Goal: Task Accomplishment & Management: Use online tool/utility

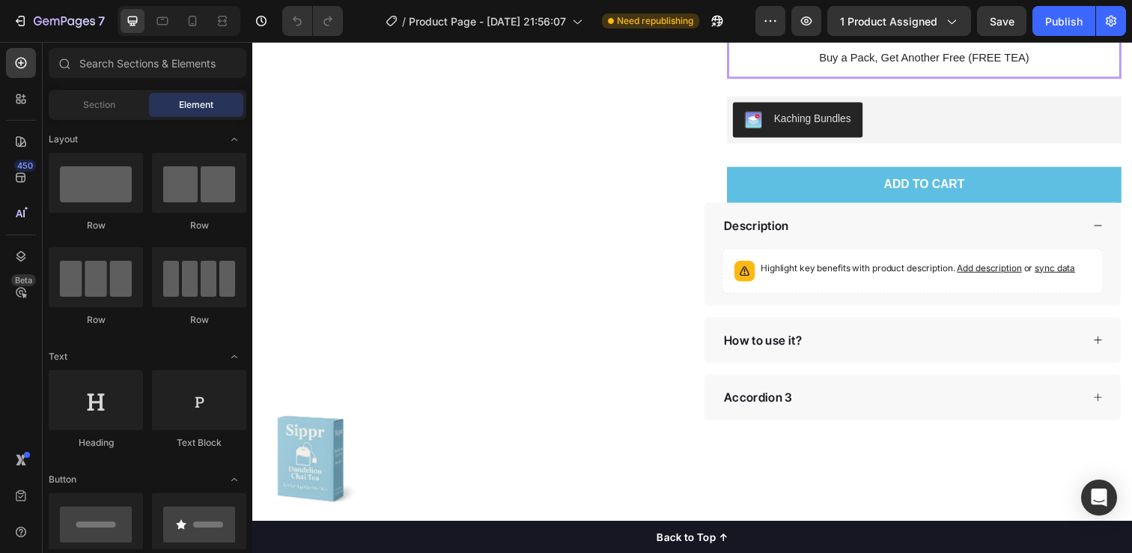
scroll to position [512, 0]
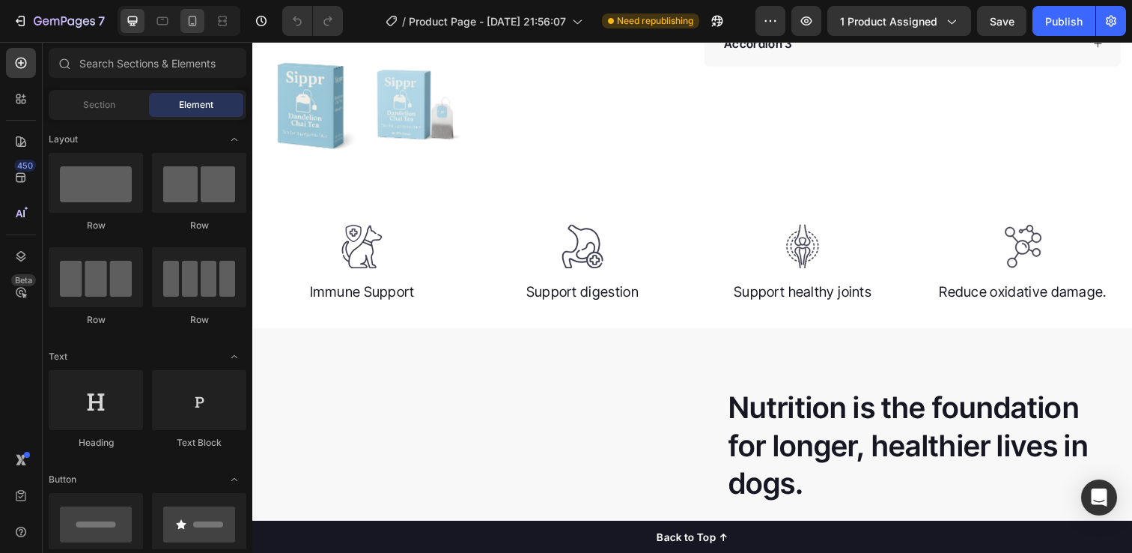
click at [191, 18] on icon at bounding box center [192, 20] width 15 height 15
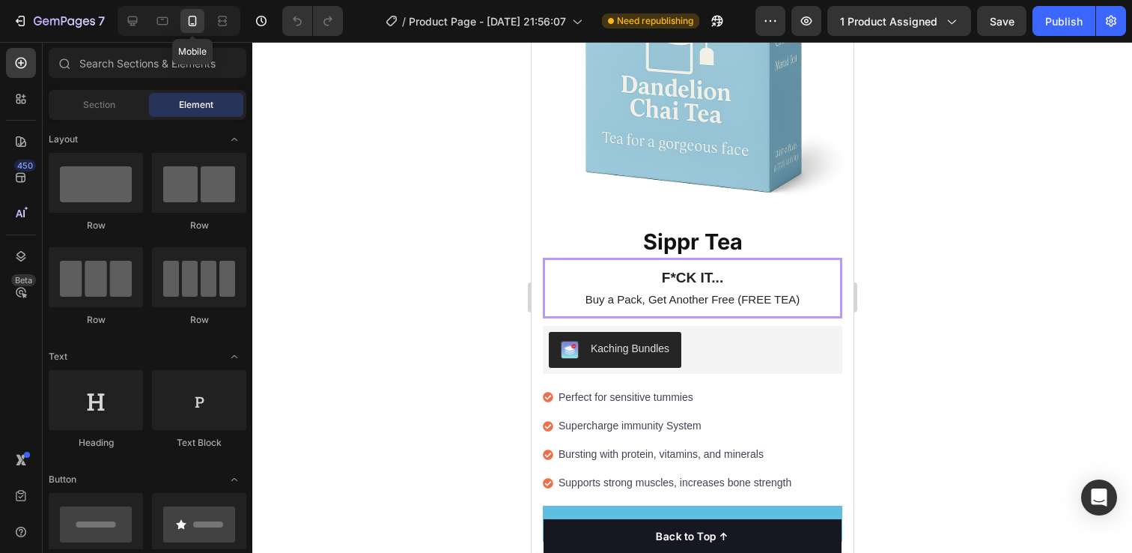
scroll to position [449, 0]
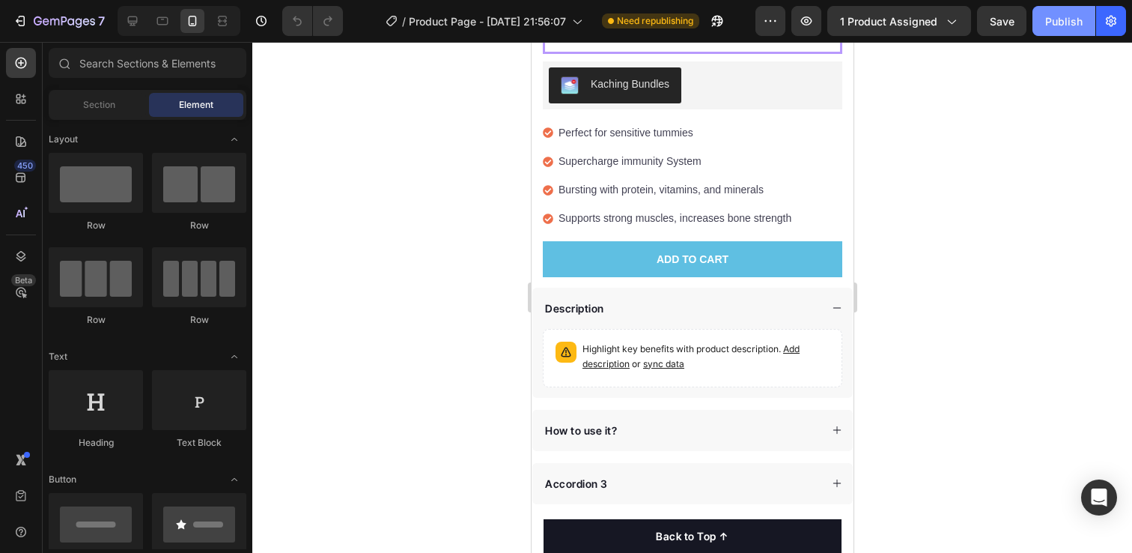
click at [1078, 14] on div "Publish" at bounding box center [1063, 21] width 37 height 16
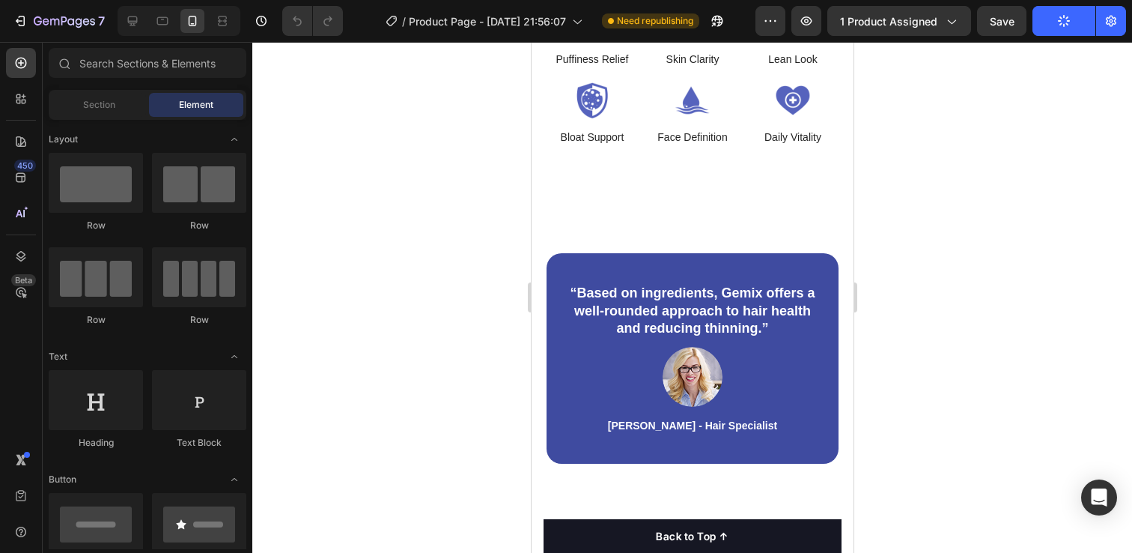
scroll to position [4392, 0]
click at [698, 118] on img at bounding box center [691, 100] width 91 height 36
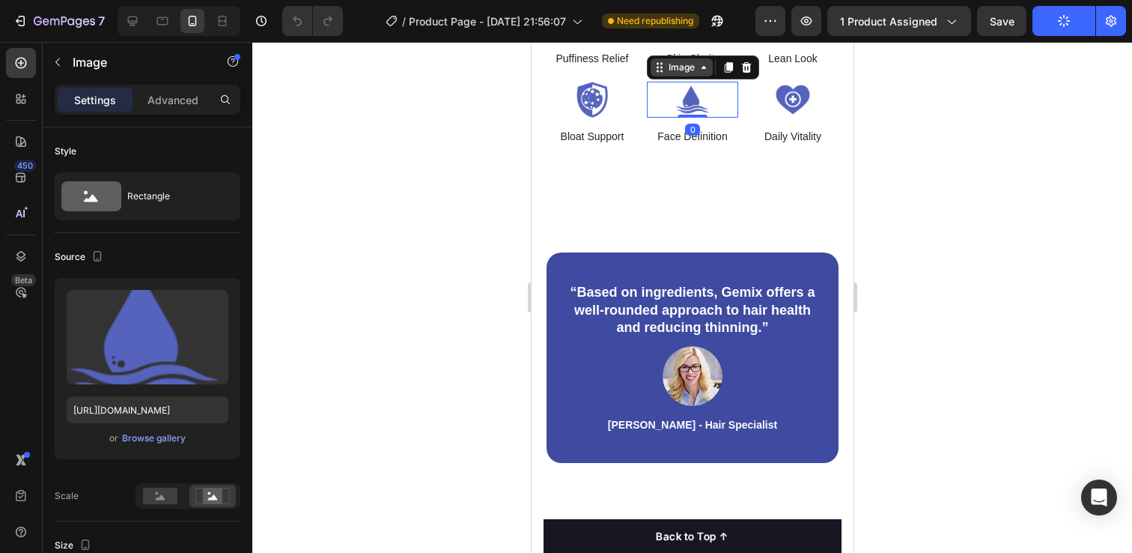
click at [665, 74] on div "Image" at bounding box center [681, 67] width 32 height 13
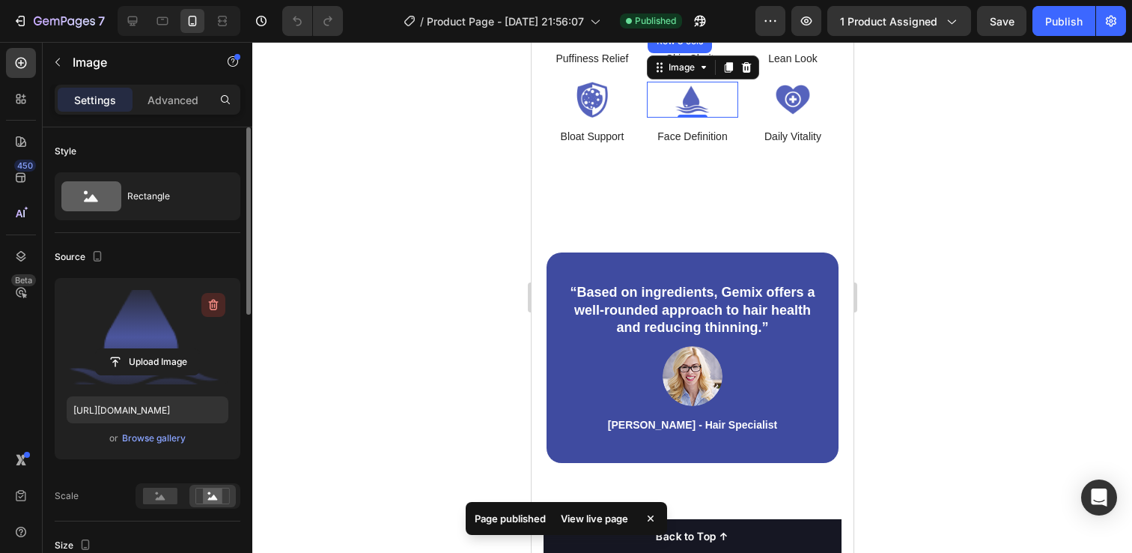
click at [213, 309] on icon "button" at bounding box center [214, 305] width 10 height 11
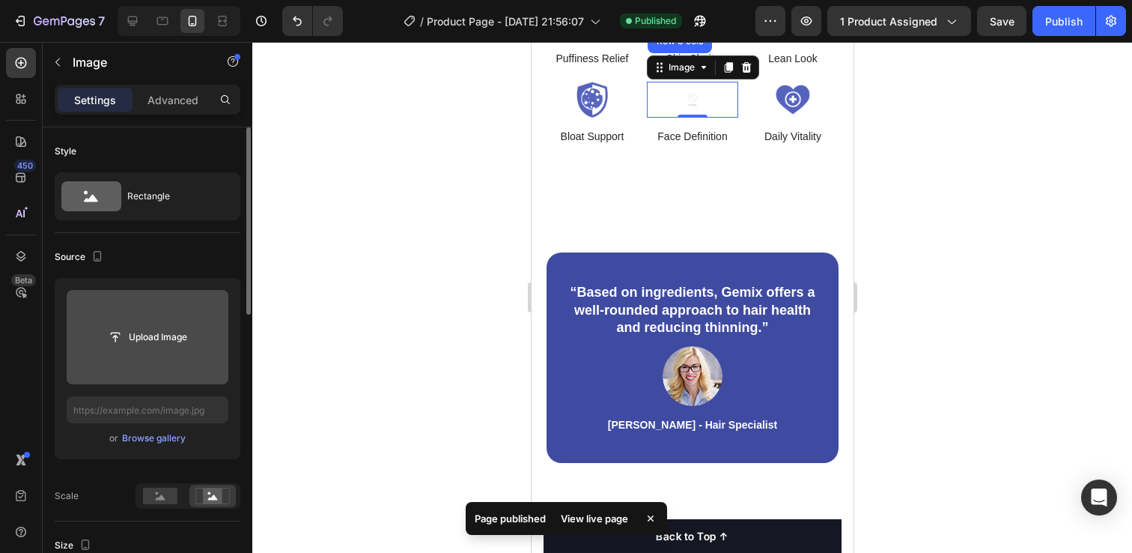
click at [159, 331] on input "file" at bounding box center [147, 336] width 103 height 25
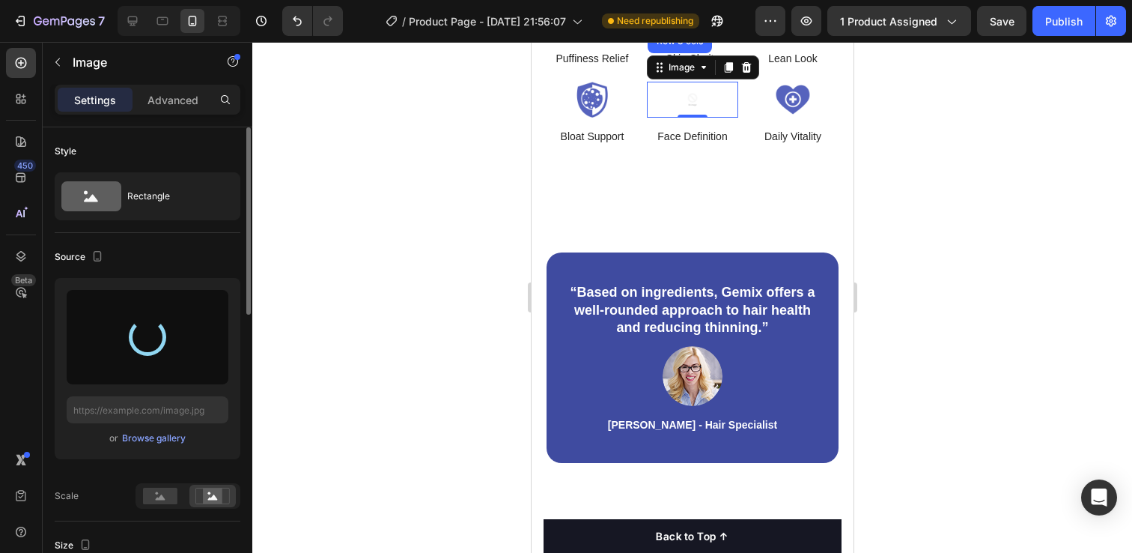
type input "[URL][DOMAIN_NAME]"
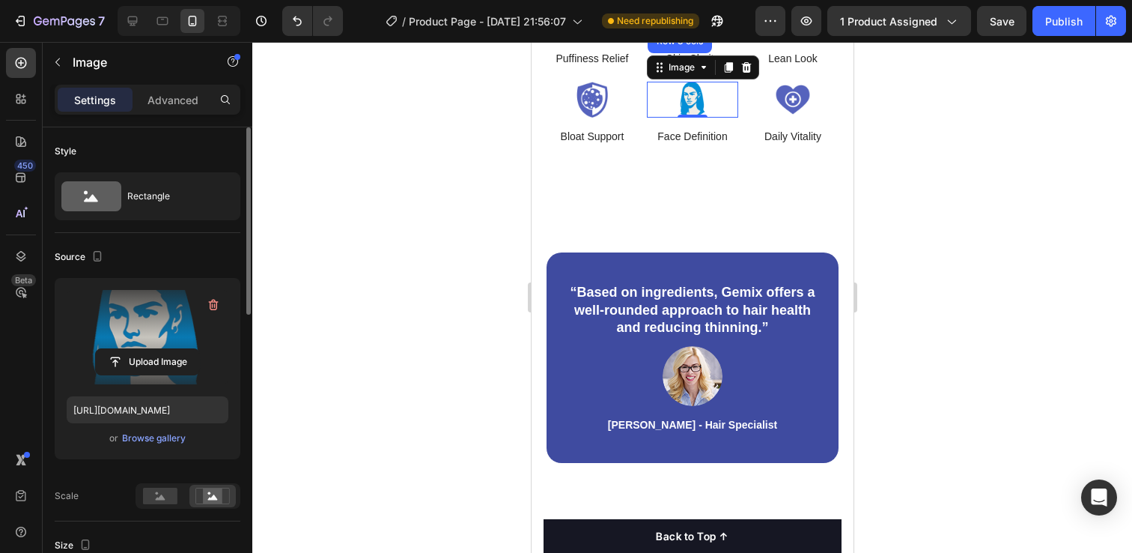
click at [950, 247] on div at bounding box center [692, 297] width 880 height 511
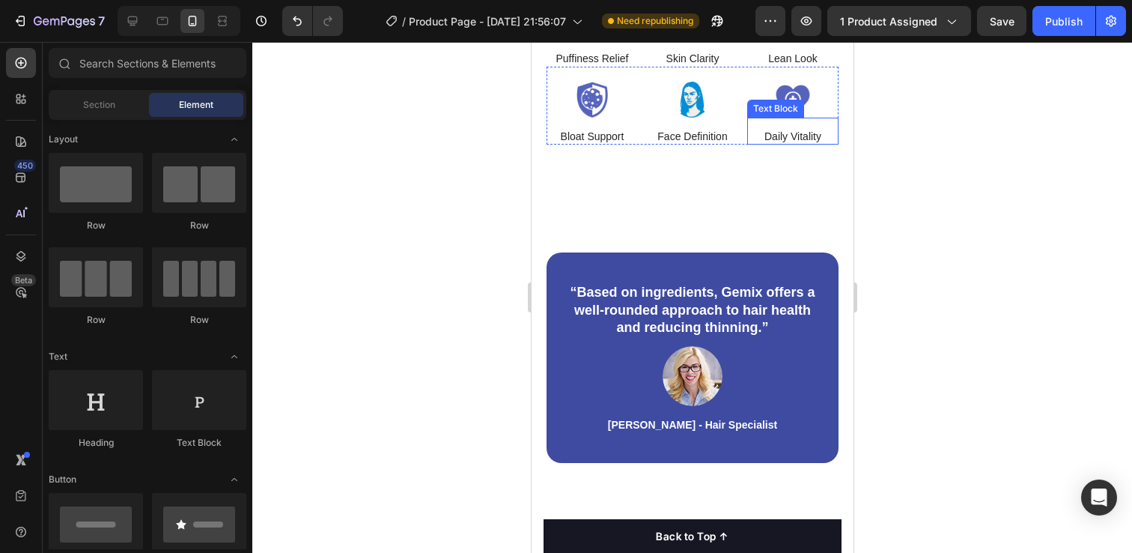
click at [788, 143] on p "Daily Vitality" at bounding box center [792, 136] width 57 height 13
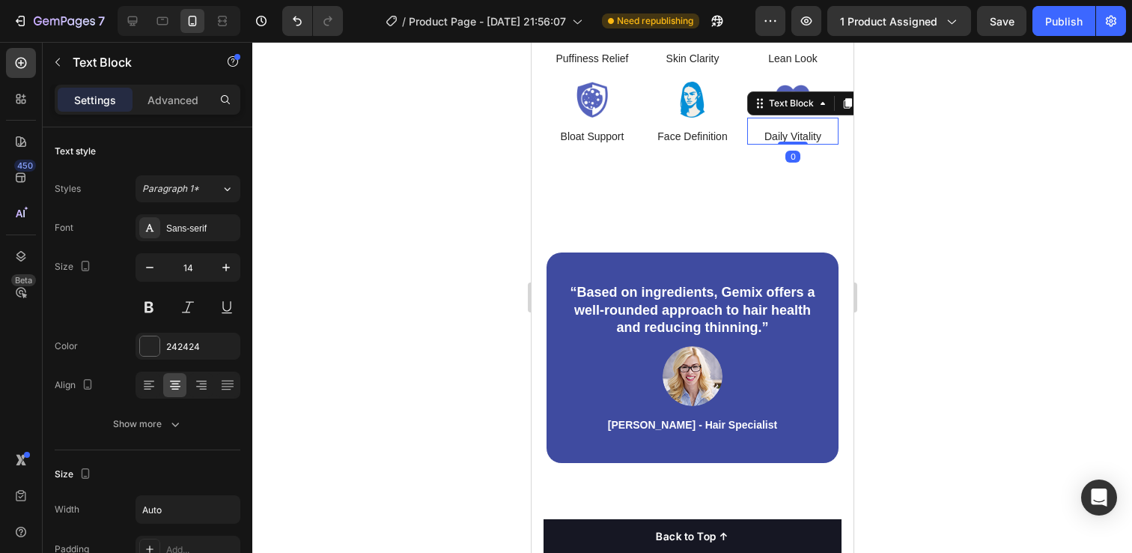
click at [788, 143] on p "Daily Vitality" at bounding box center [792, 136] width 57 height 13
click at [908, 300] on div at bounding box center [692, 297] width 880 height 511
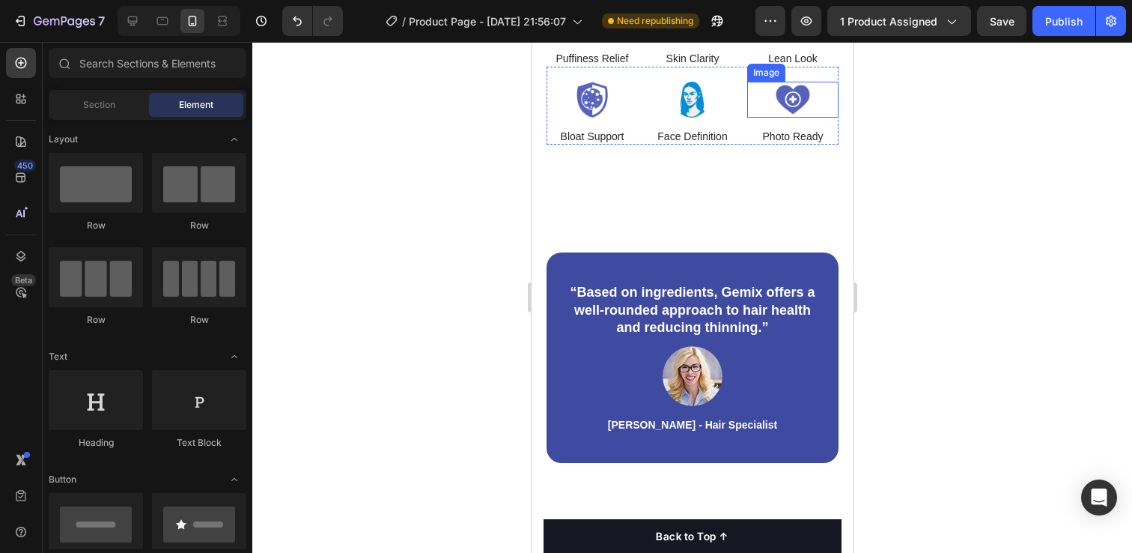
click at [779, 118] on img at bounding box center [792, 100] width 91 height 36
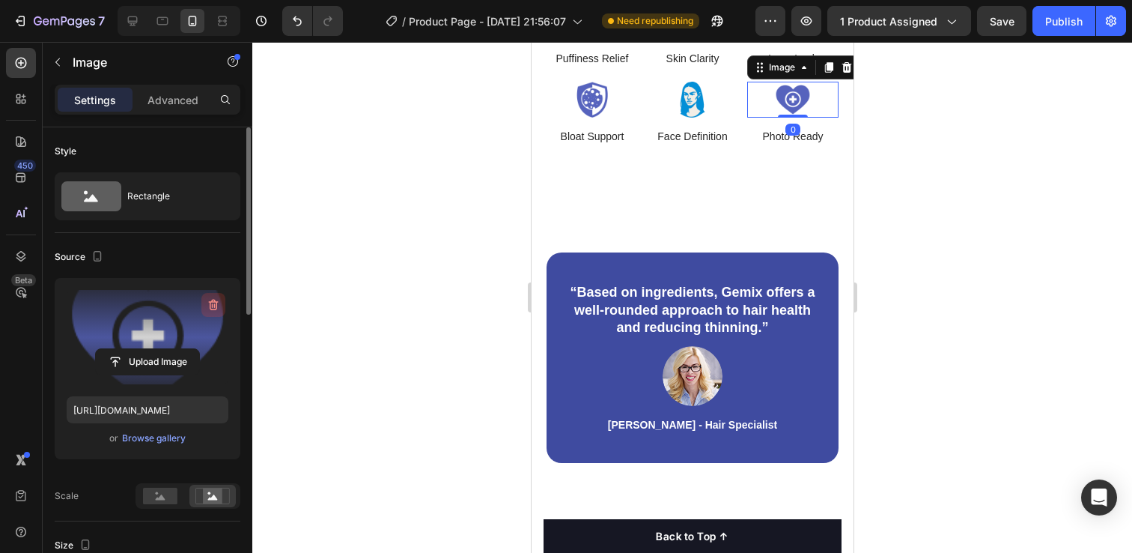
click at [211, 302] on icon "button" at bounding box center [214, 305] width 10 height 11
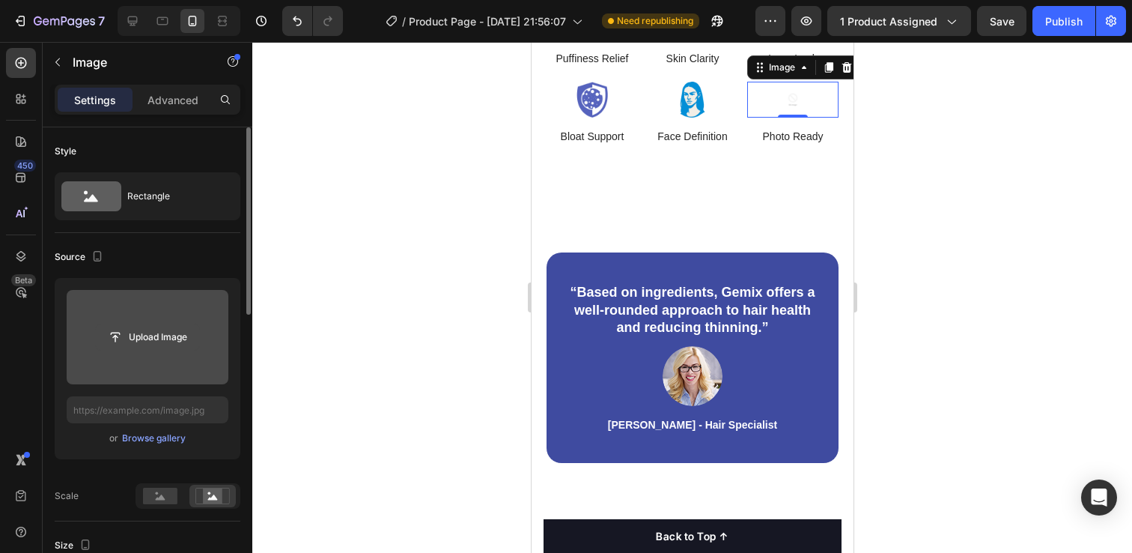
click at [167, 344] on input "file" at bounding box center [147, 336] width 103 height 25
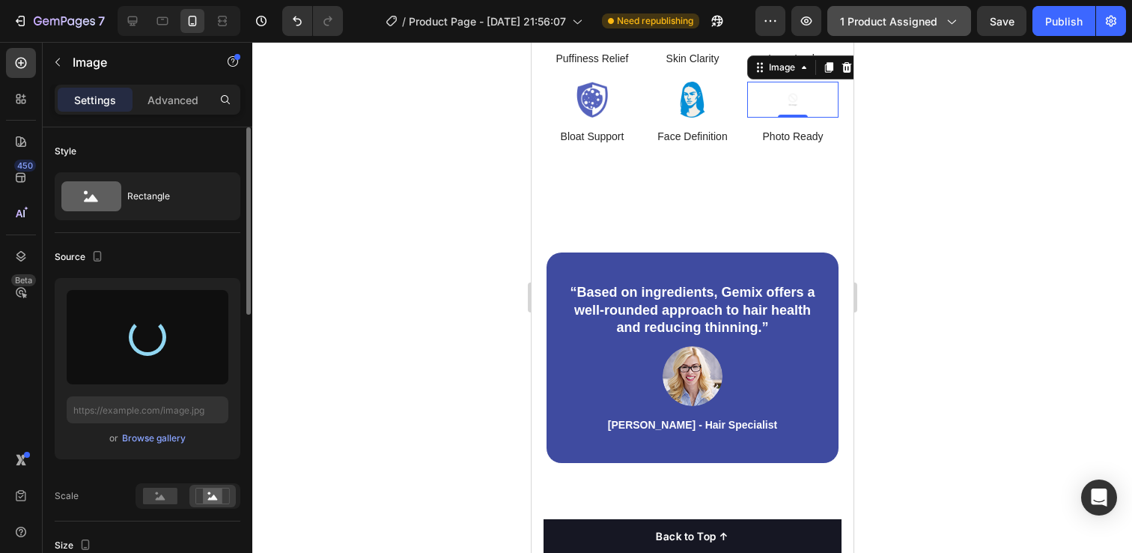
type input "[URL][DOMAIN_NAME]"
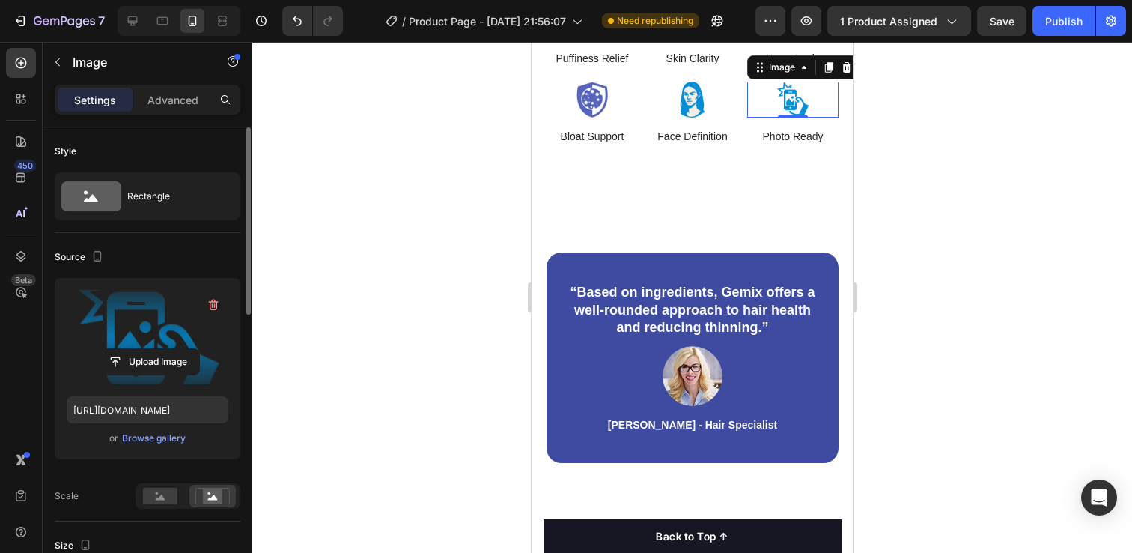
click at [938, 312] on div at bounding box center [692, 297] width 880 height 511
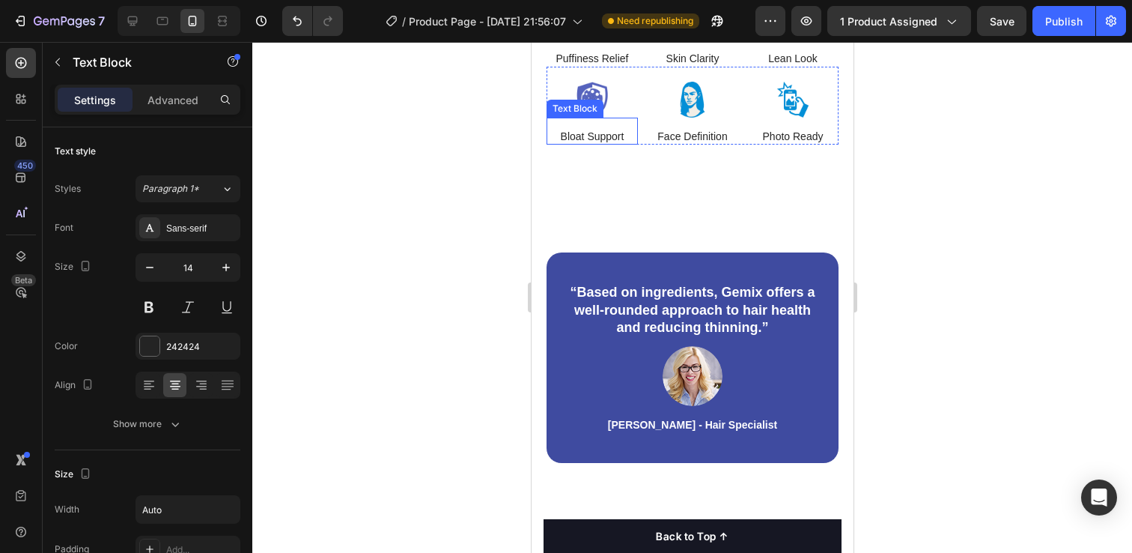
click at [584, 143] on p "Bloat Support" at bounding box center [592, 136] width 64 height 13
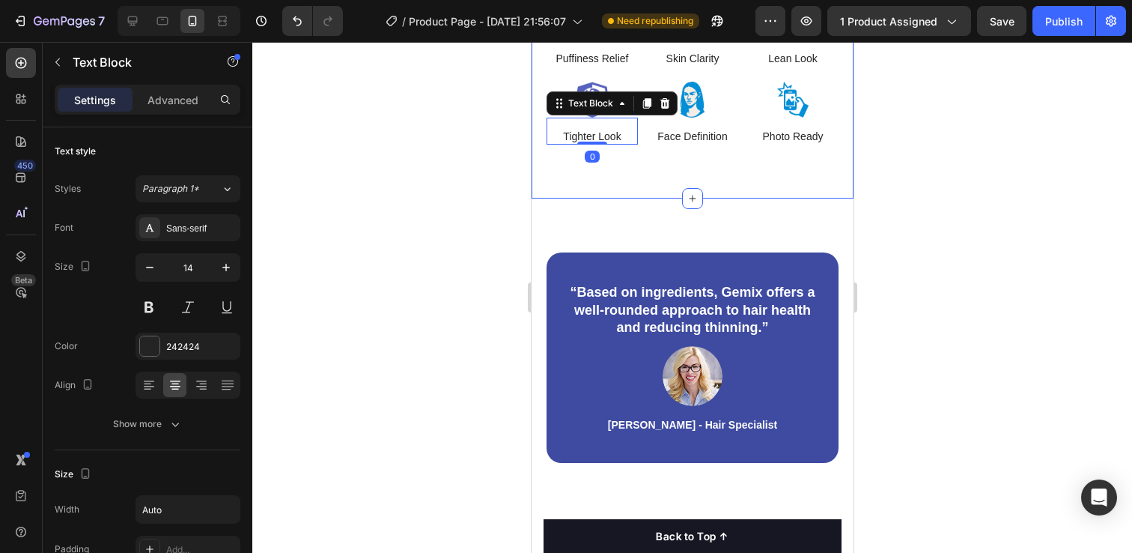
click at [948, 318] on div at bounding box center [692, 297] width 880 height 511
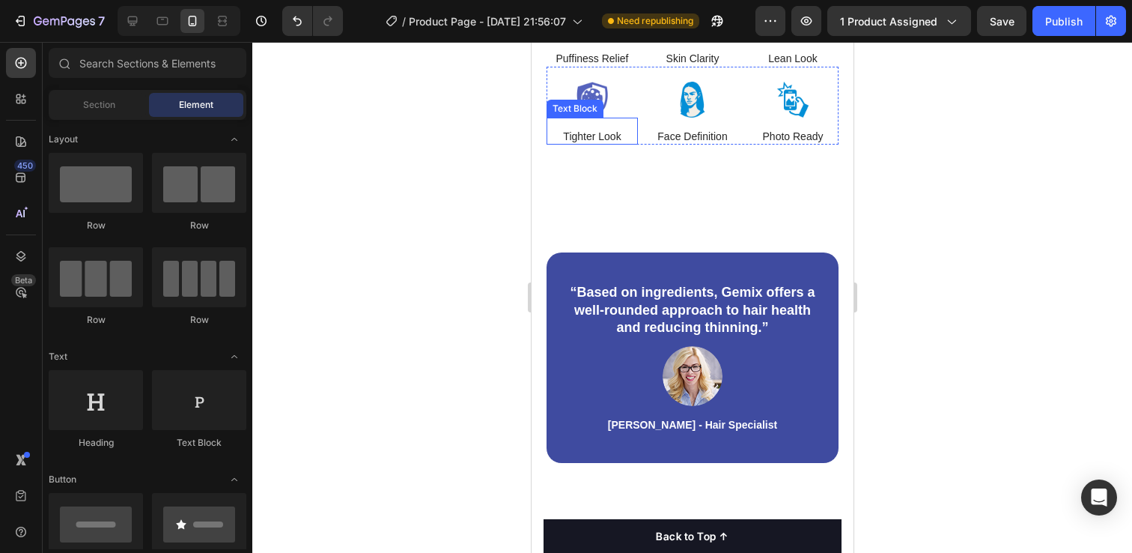
click at [586, 145] on div "Image Tighter Look Text Block" at bounding box center [591, 113] width 91 height 63
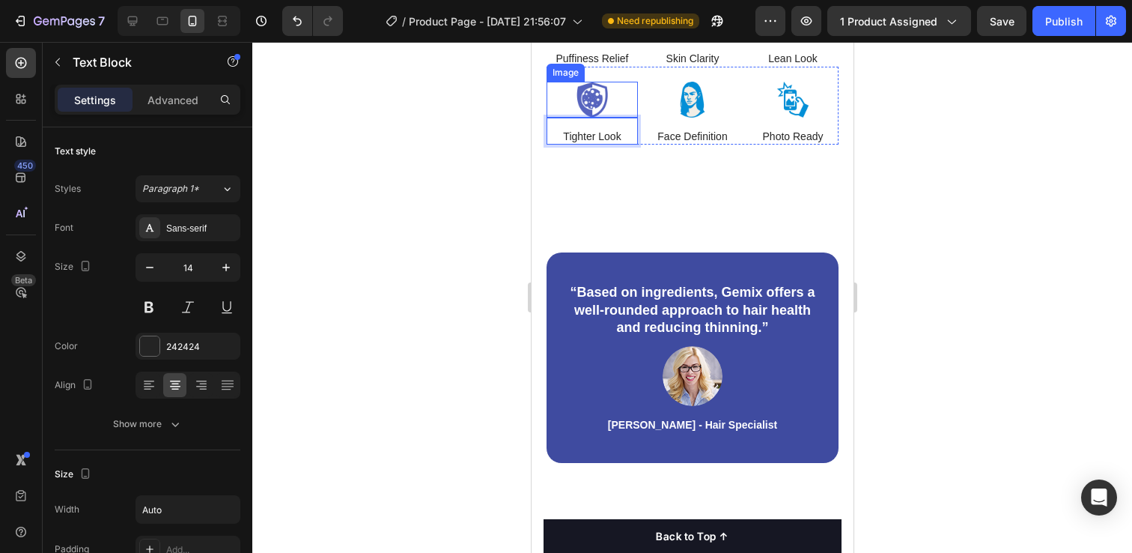
click at [588, 118] on img at bounding box center [591, 100] width 91 height 36
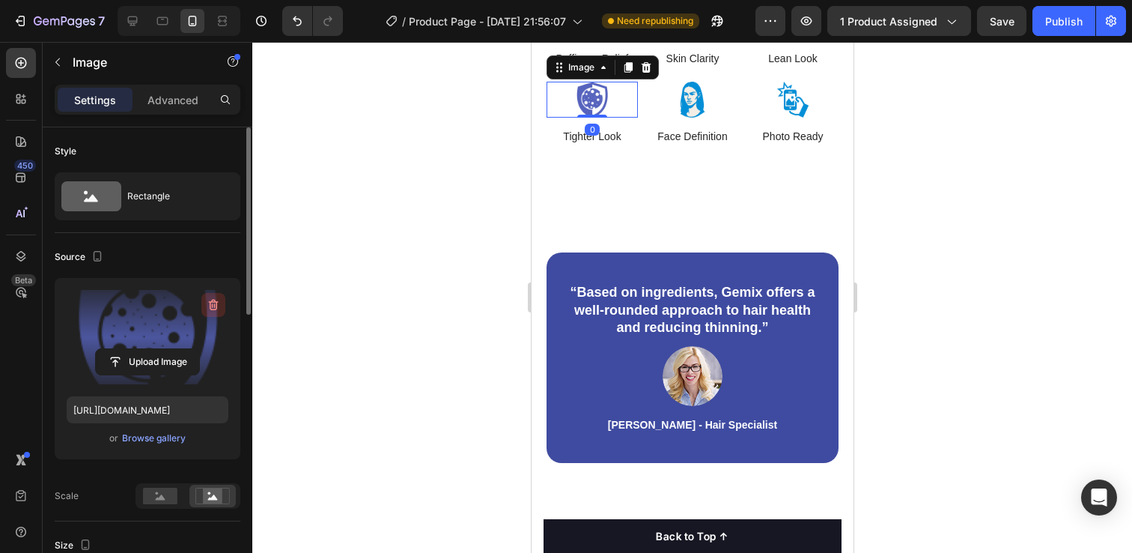
click at [211, 309] on icon "button" at bounding box center [214, 305] width 10 height 11
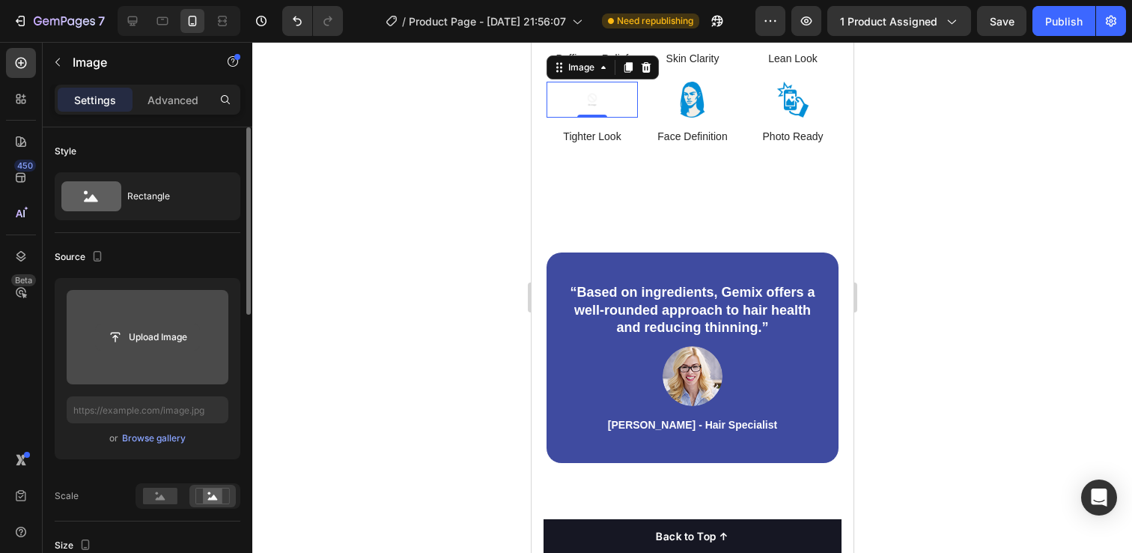
click at [174, 334] on input "file" at bounding box center [147, 336] width 103 height 25
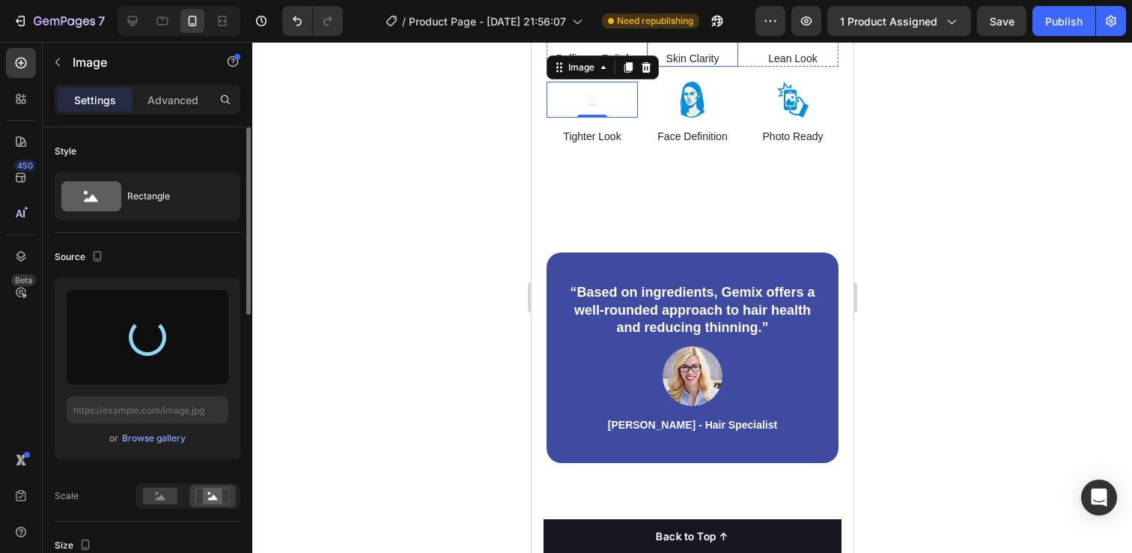
type input "[URL][DOMAIN_NAME]"
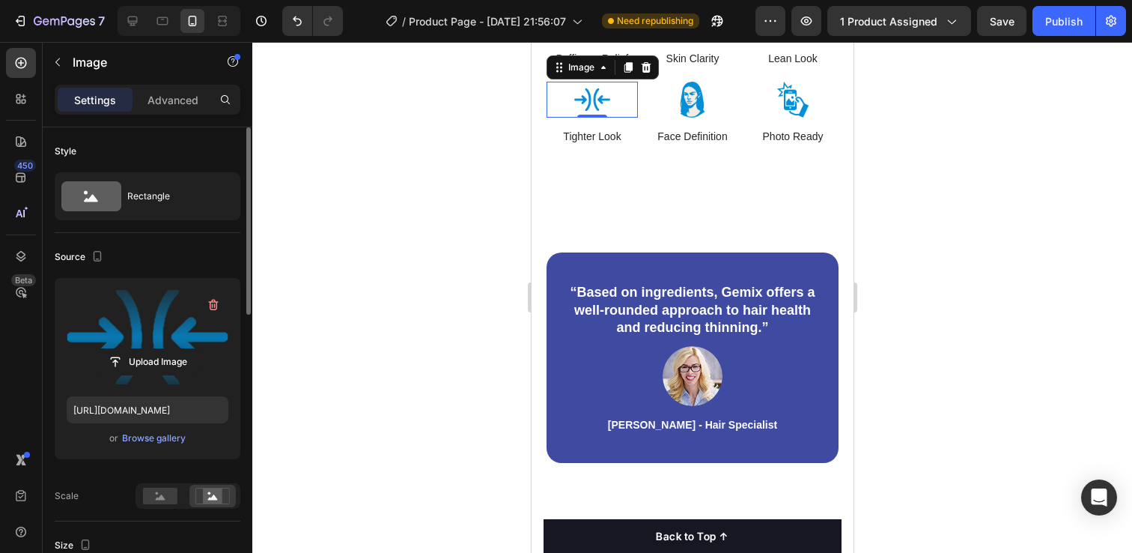
click at [899, 228] on div at bounding box center [692, 297] width 880 height 511
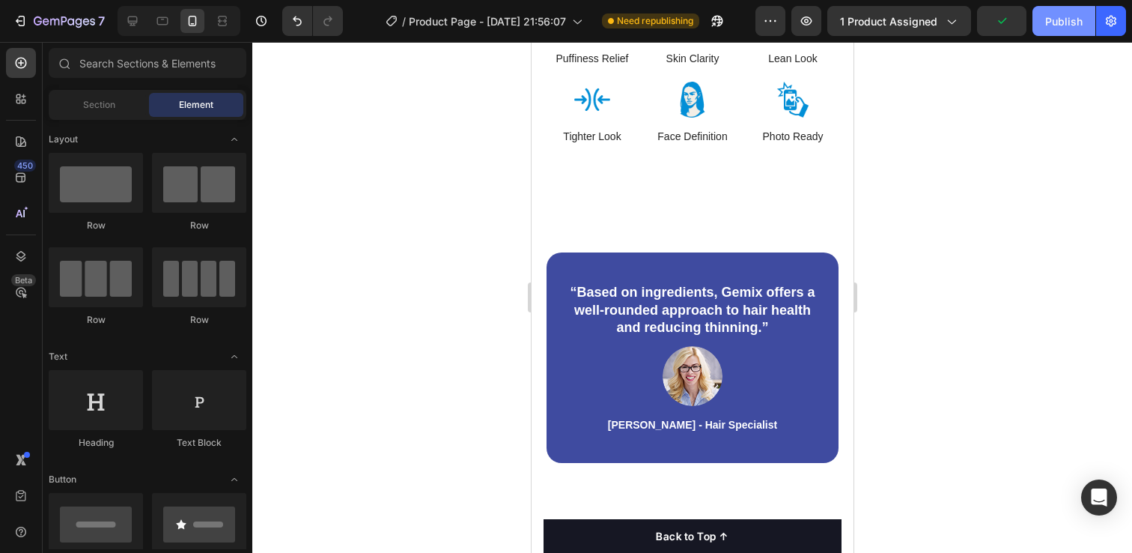
click at [1070, 14] on div "Publish" at bounding box center [1063, 21] width 37 height 16
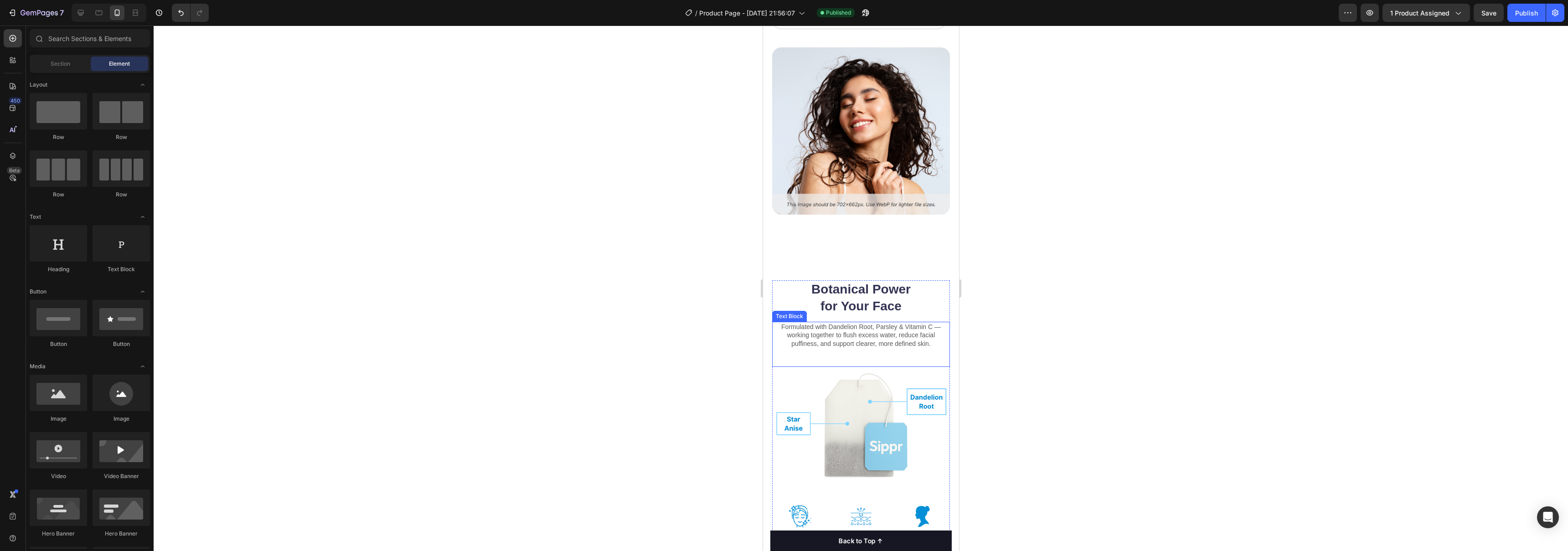
scroll to position [2113, 0]
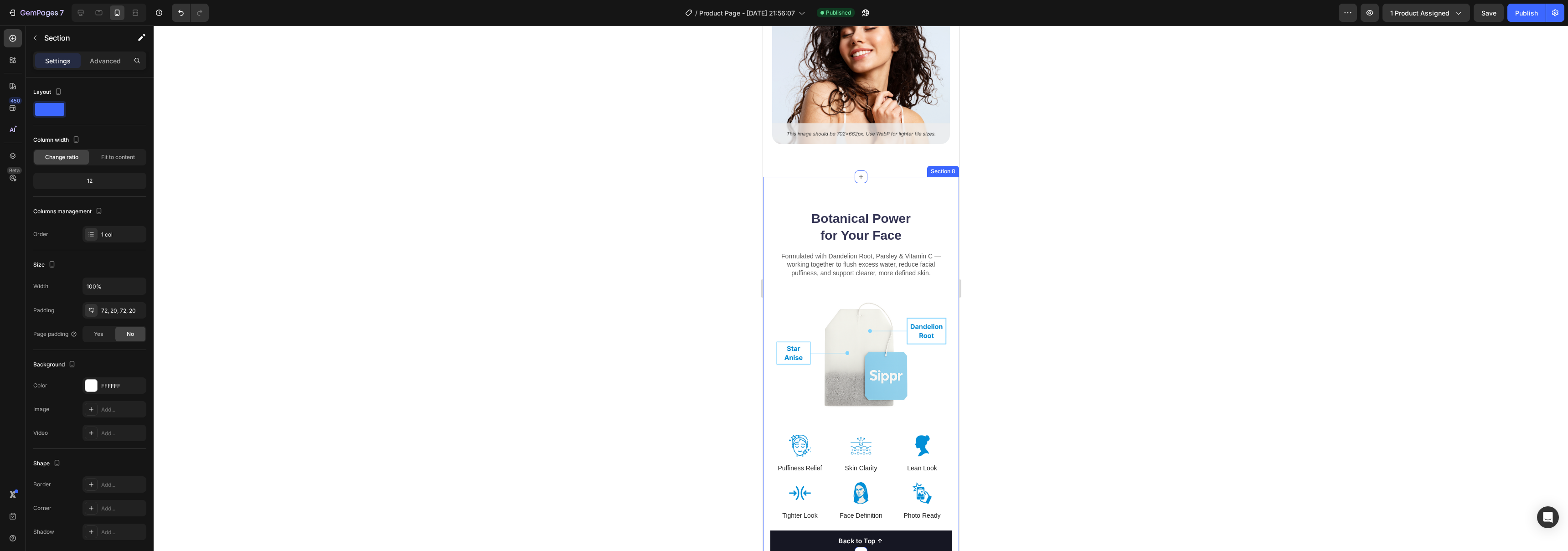
click at [688, 274] on div "Botanical Power for Your Face Heading Formulated with Dandelion Root, Parsley &…" at bounding box center [861, 365] width 196 height 377
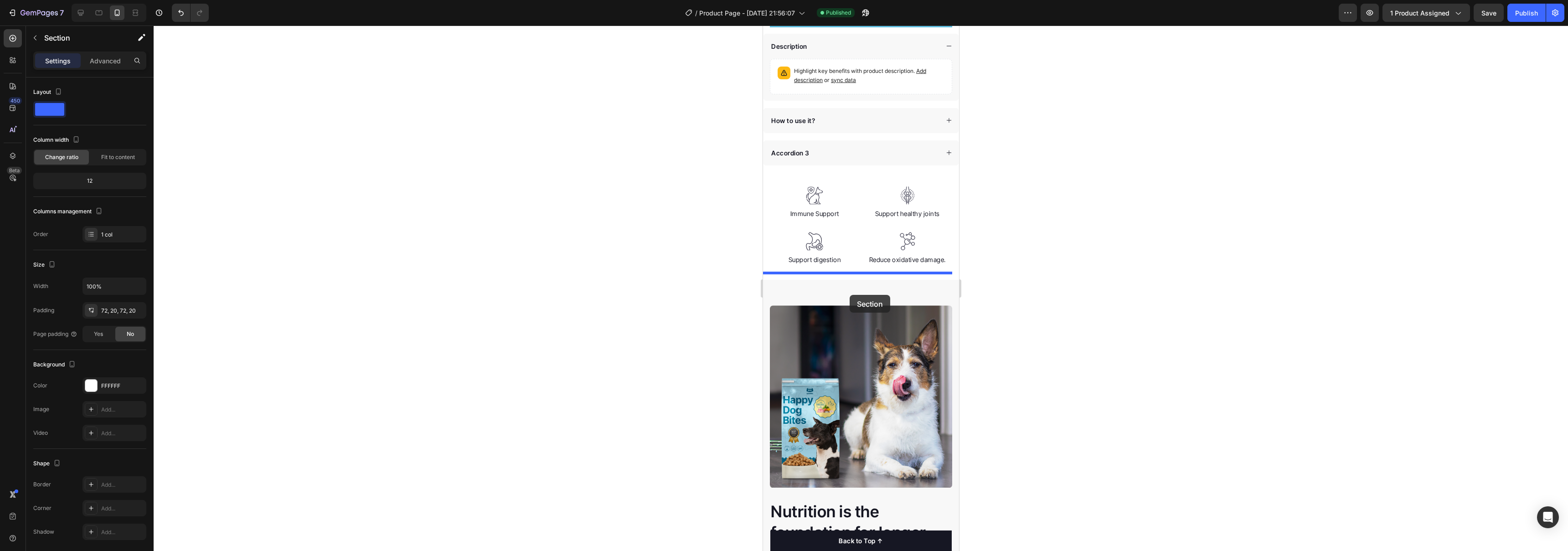
scroll to position [462, 0]
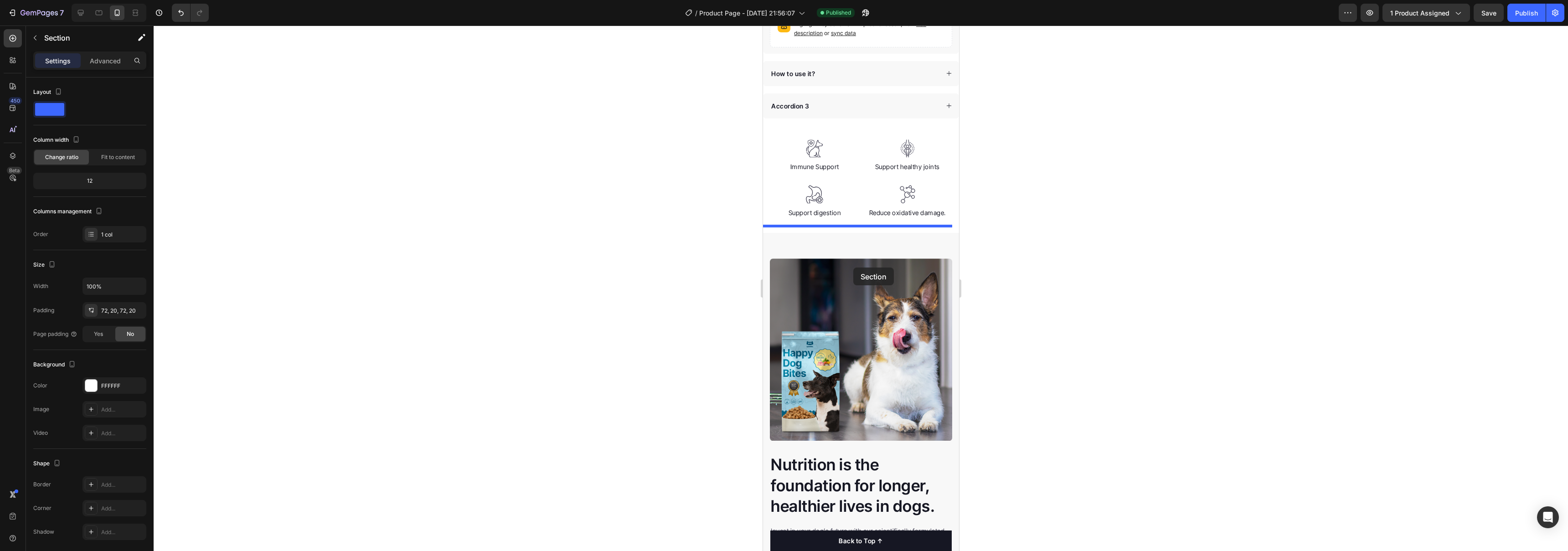
drag, startPoint x: 779, startPoint y: 216, endPoint x: 853, endPoint y: 268, distance: 90.4
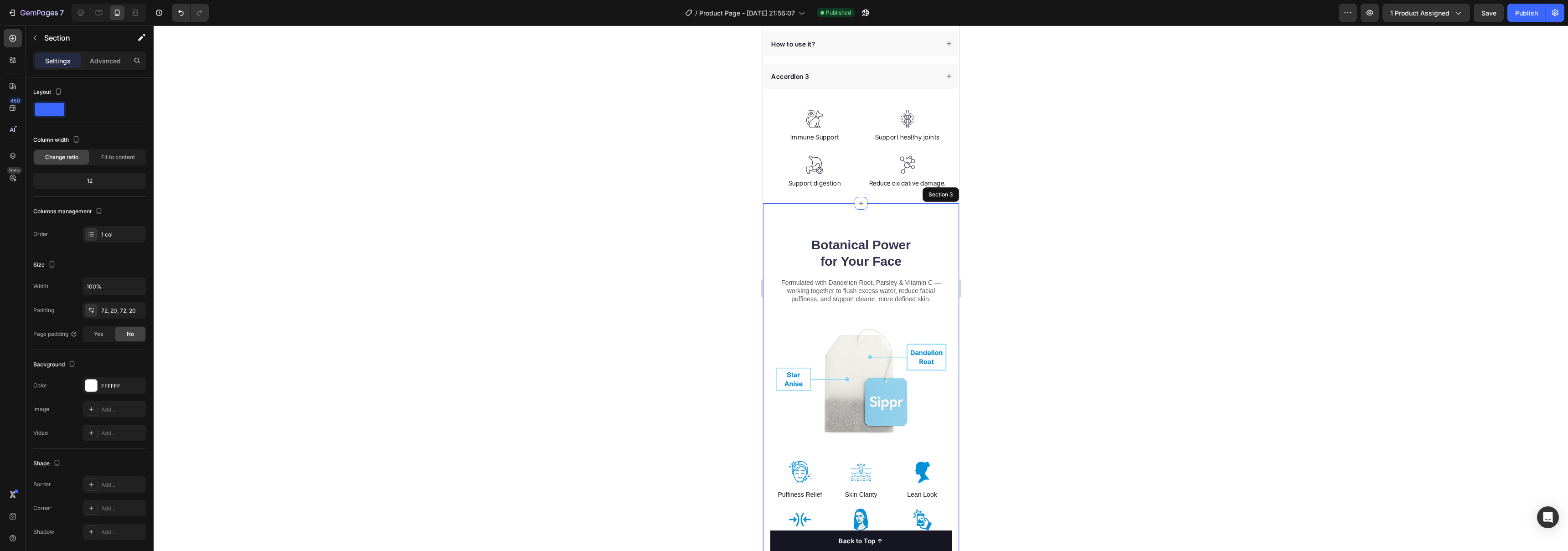
scroll to position [520, 0]
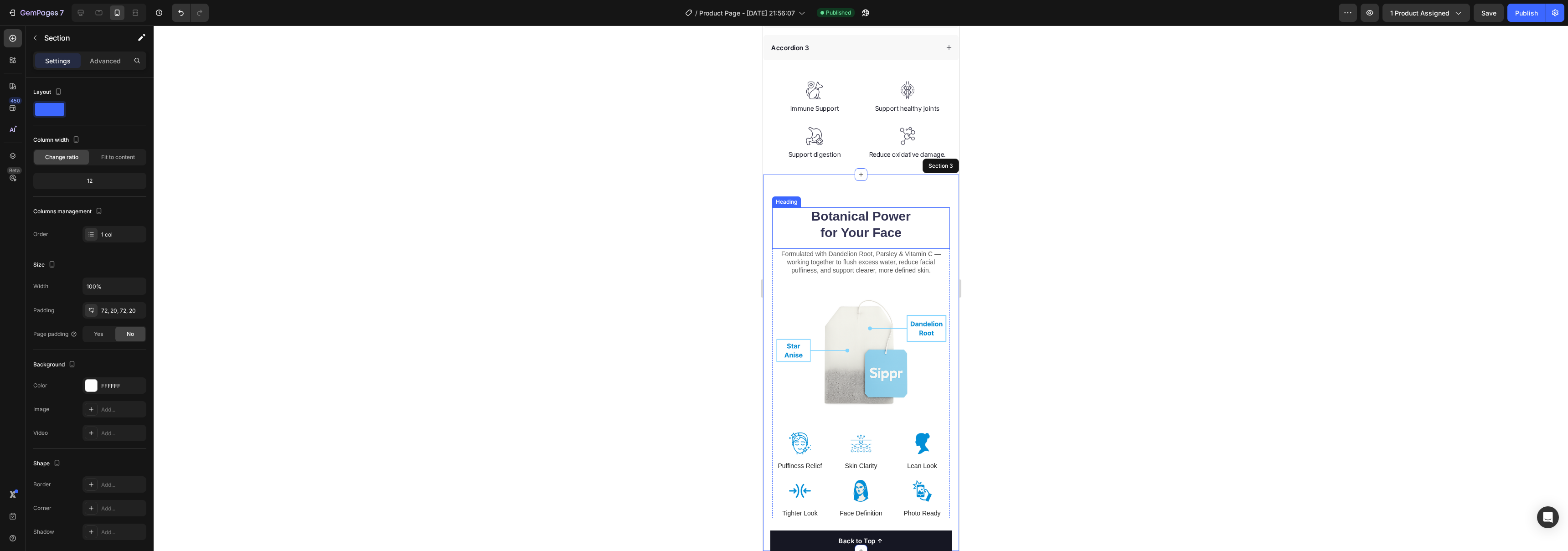
click at [688, 217] on h2 "Botanical Power for Your Face" at bounding box center [860, 225] width 107 height 35
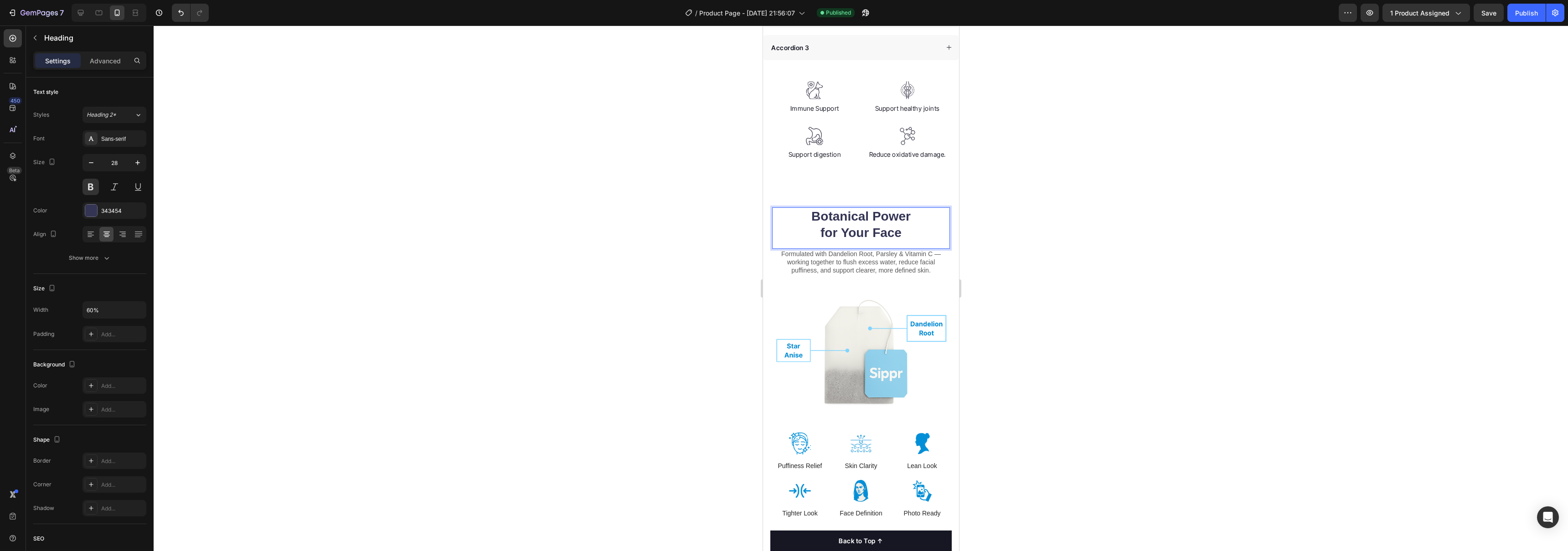
click at [688, 217] on h2 "Botanical Power for Your Face" at bounding box center [860, 225] width 107 height 35
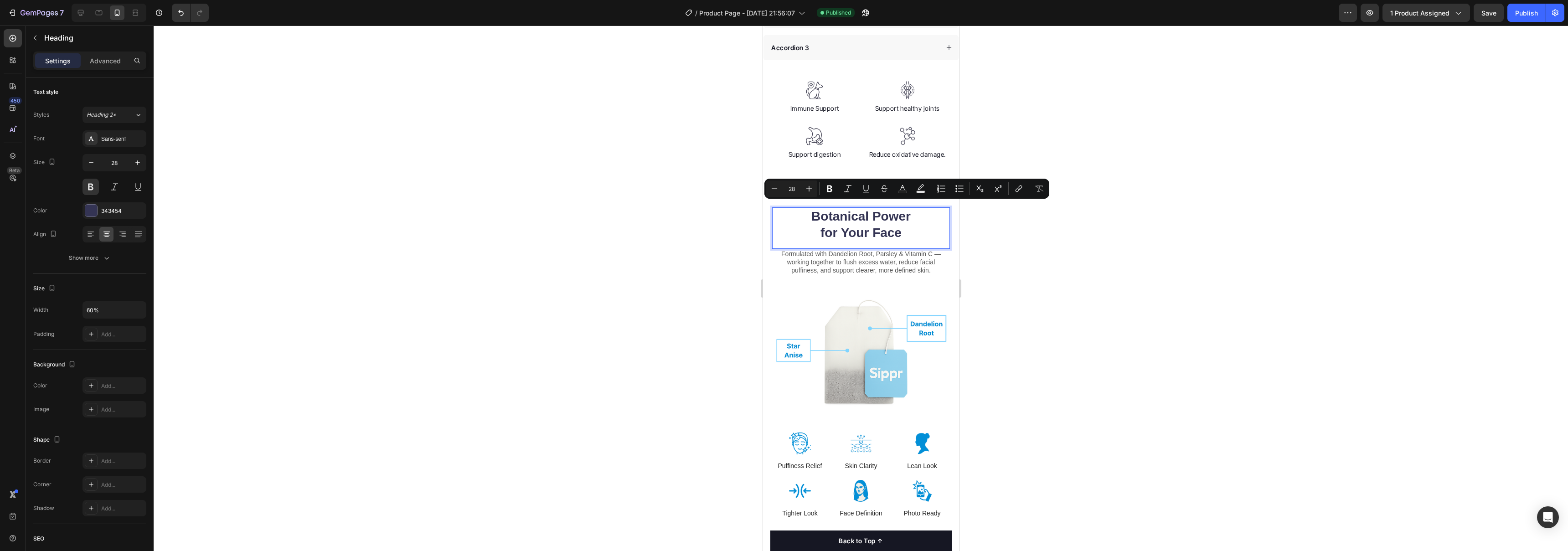
click at [688, 217] on p "Botanical Power for Your Face" at bounding box center [861, 225] width 105 height 33
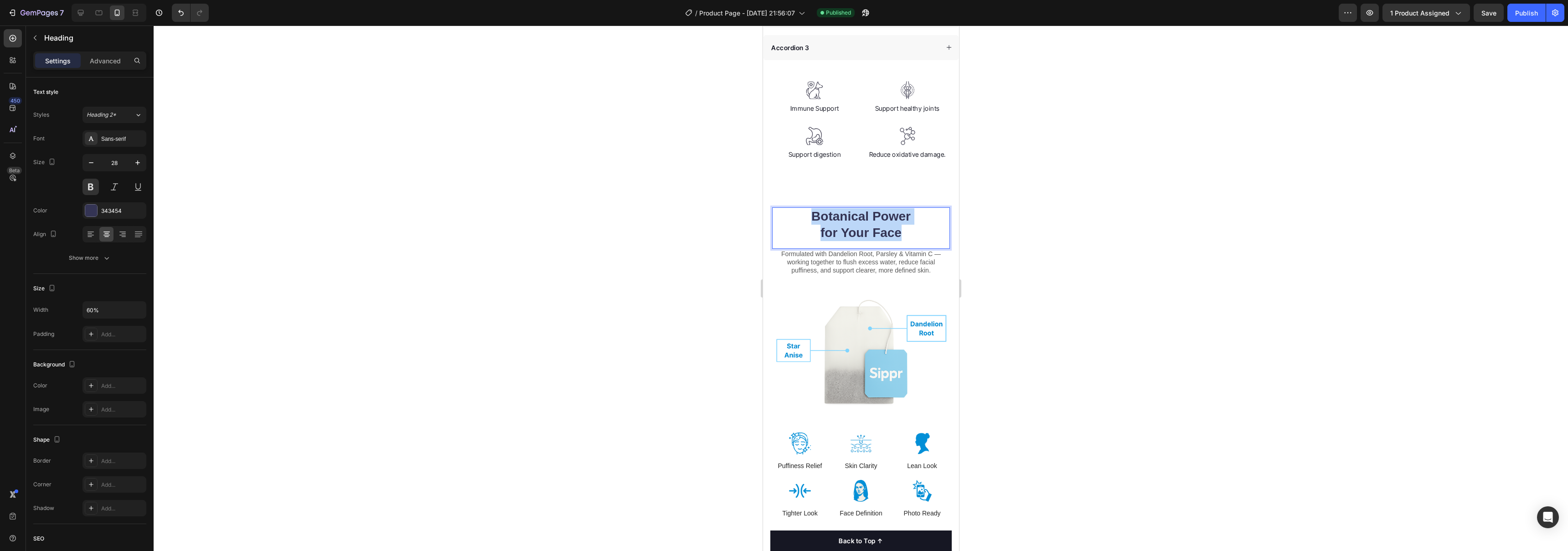
copy p "Botanical Power for Your Face"
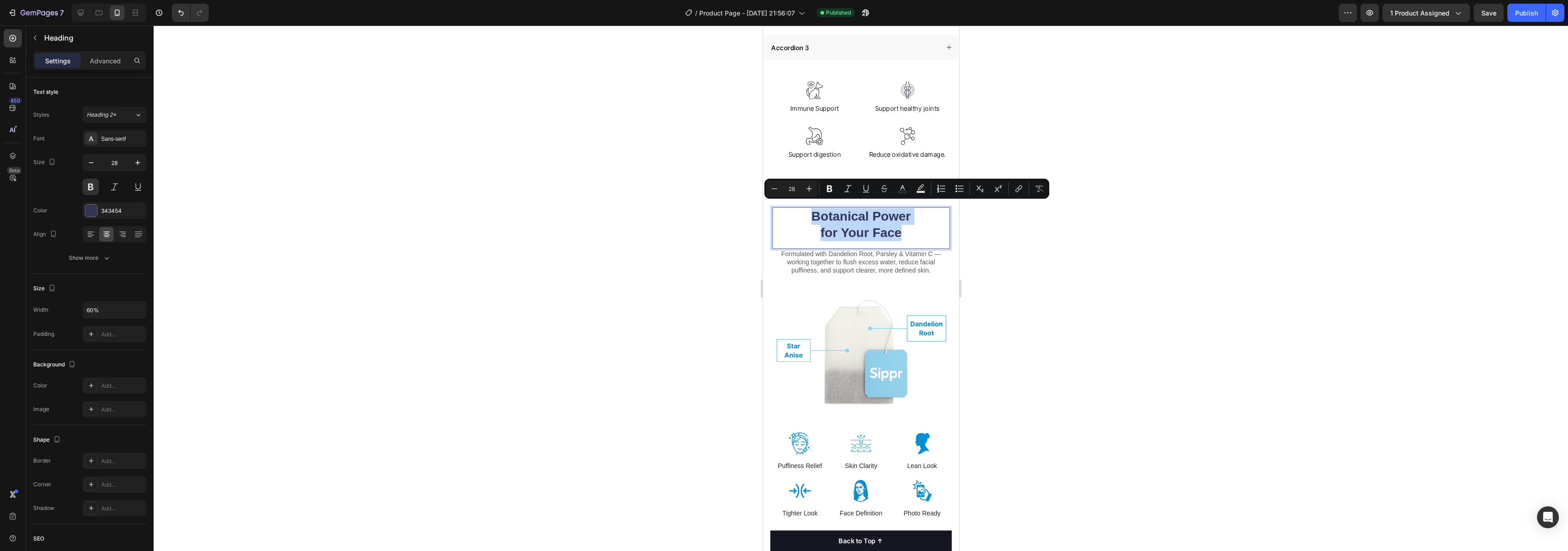
click at [688, 220] on p "Botanical Power for Your Face" at bounding box center [861, 225] width 105 height 33
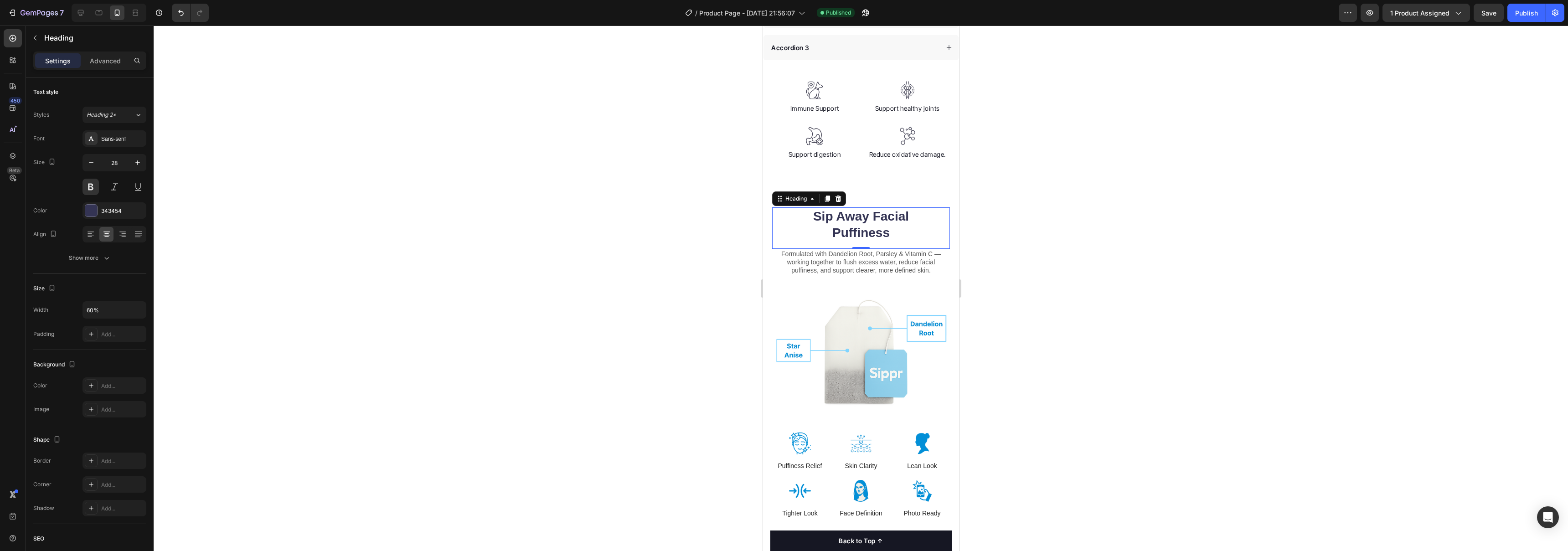
click at [688, 223] on div at bounding box center [861, 288] width 1415 height 525
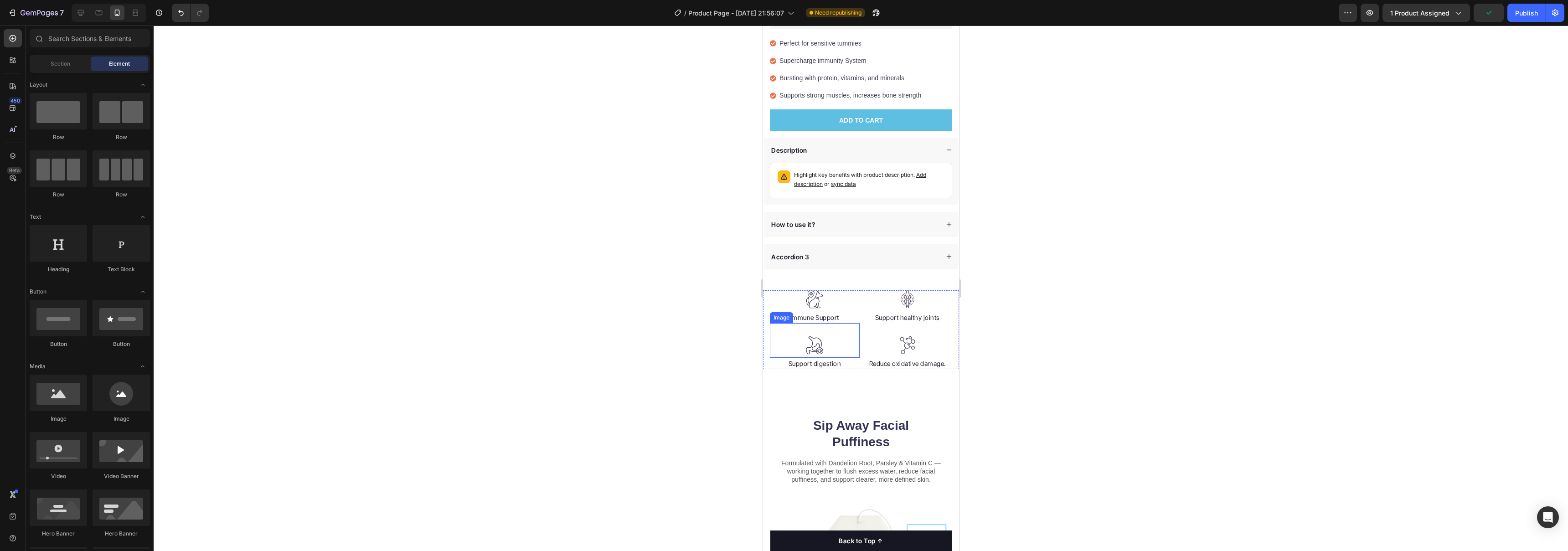
scroll to position [304, 0]
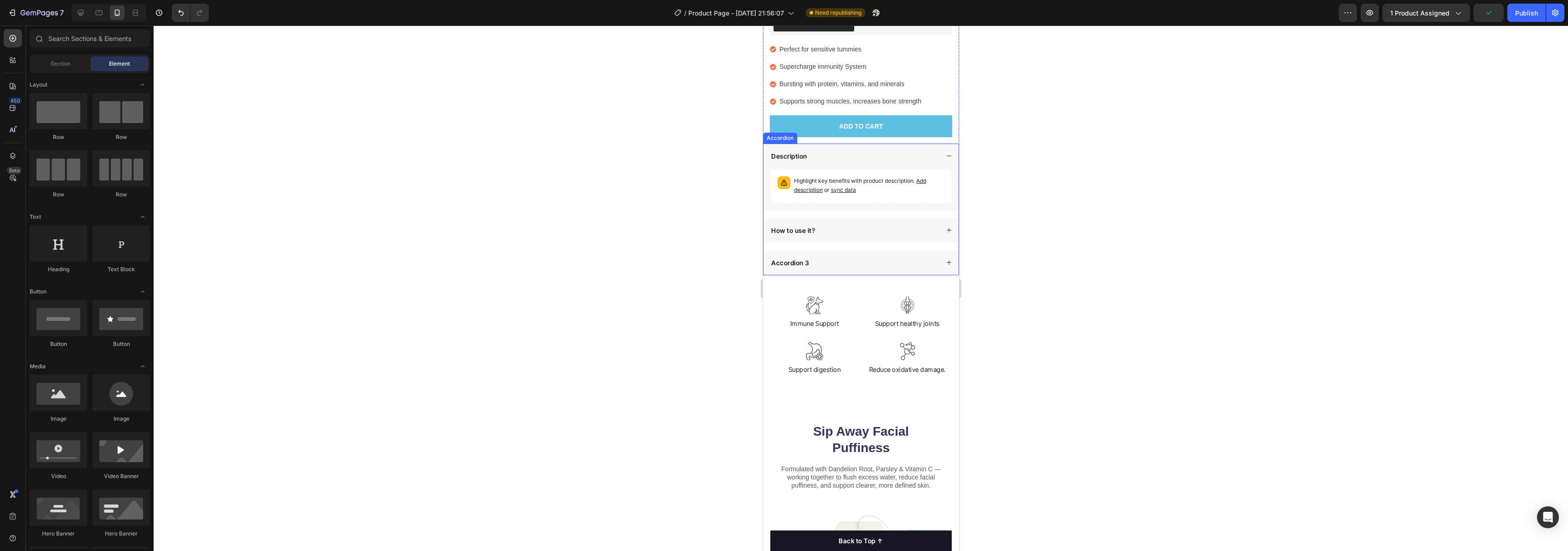
click at [688, 152] on div "Description" at bounding box center [853, 156] width 169 height 12
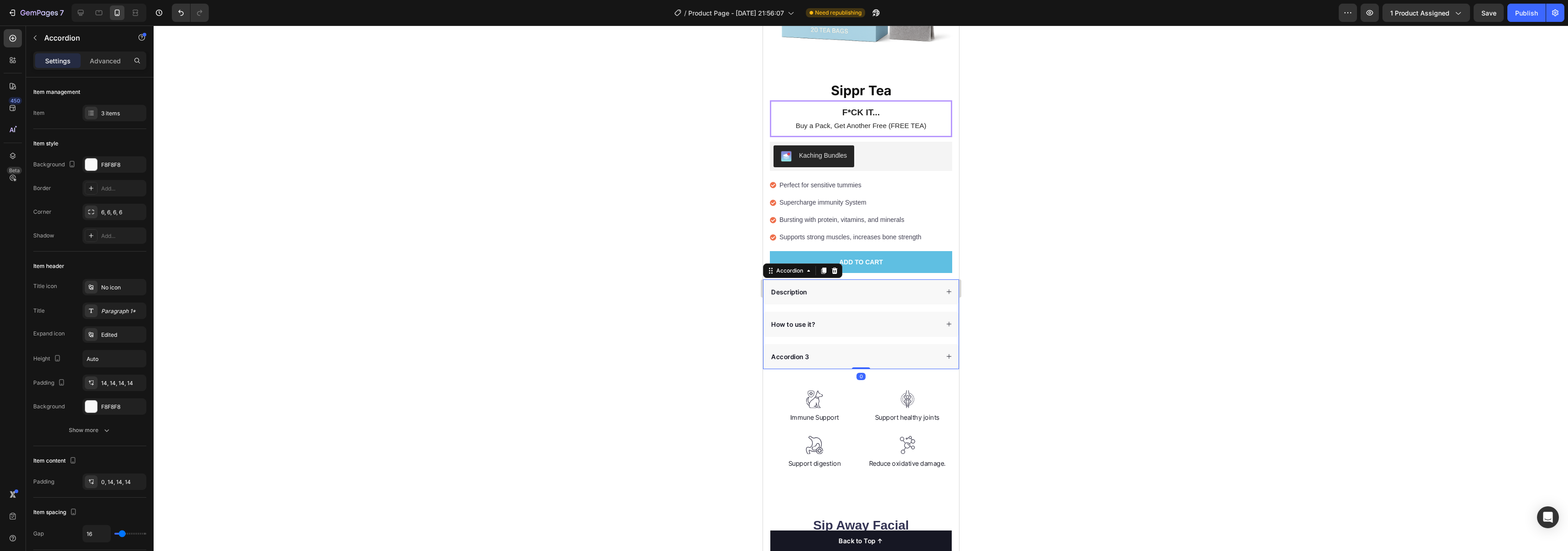
scroll to position [68, 0]
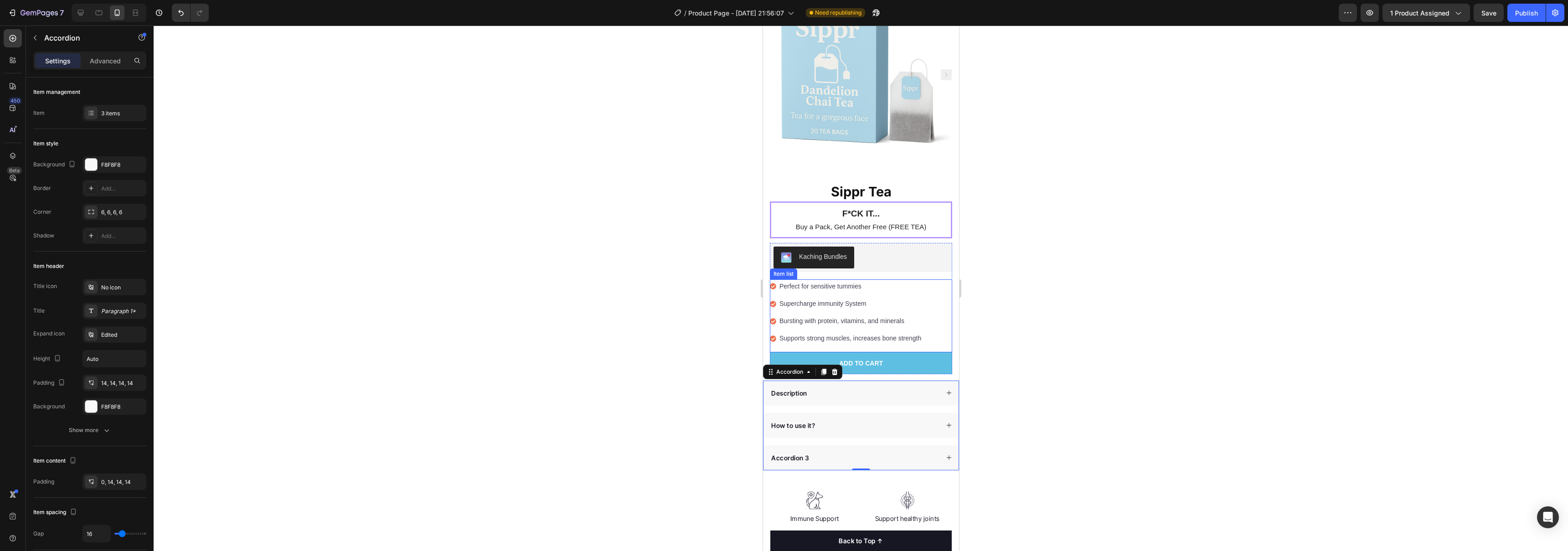
click at [688, 335] on icon at bounding box center [772, 339] width 6 height 6
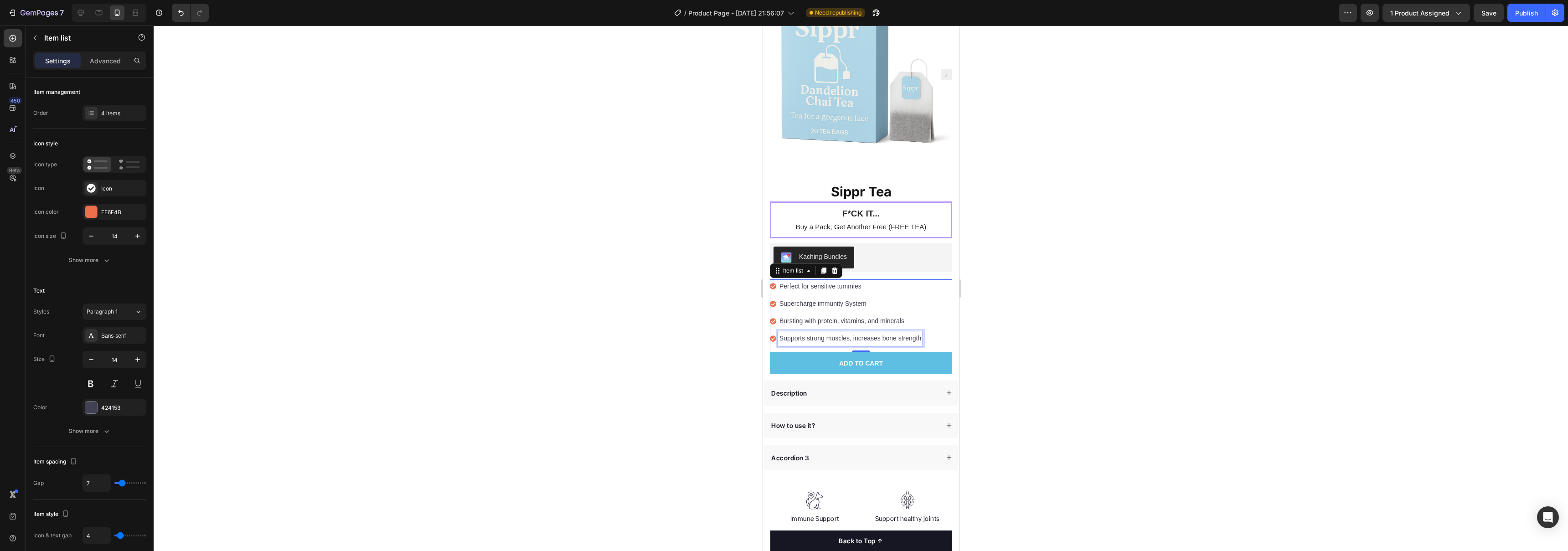
click at [688, 333] on p "Supports strong muscles, increases bone strength" at bounding box center [850, 339] width 142 height 12
click at [122, 116] on div "4 items" at bounding box center [122, 113] width 43 height 8
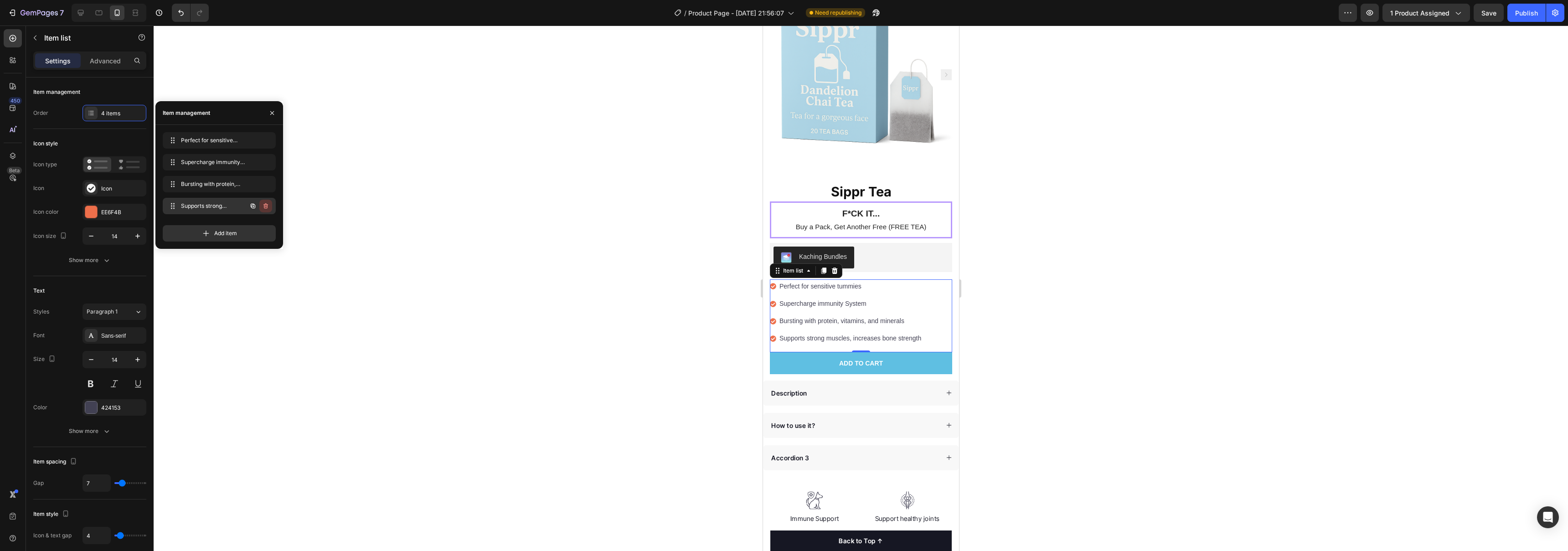
click at [265, 205] on icon "button" at bounding box center [266, 206] width 7 height 7
click at [254, 204] on div "Delete" at bounding box center [260, 206] width 17 height 8
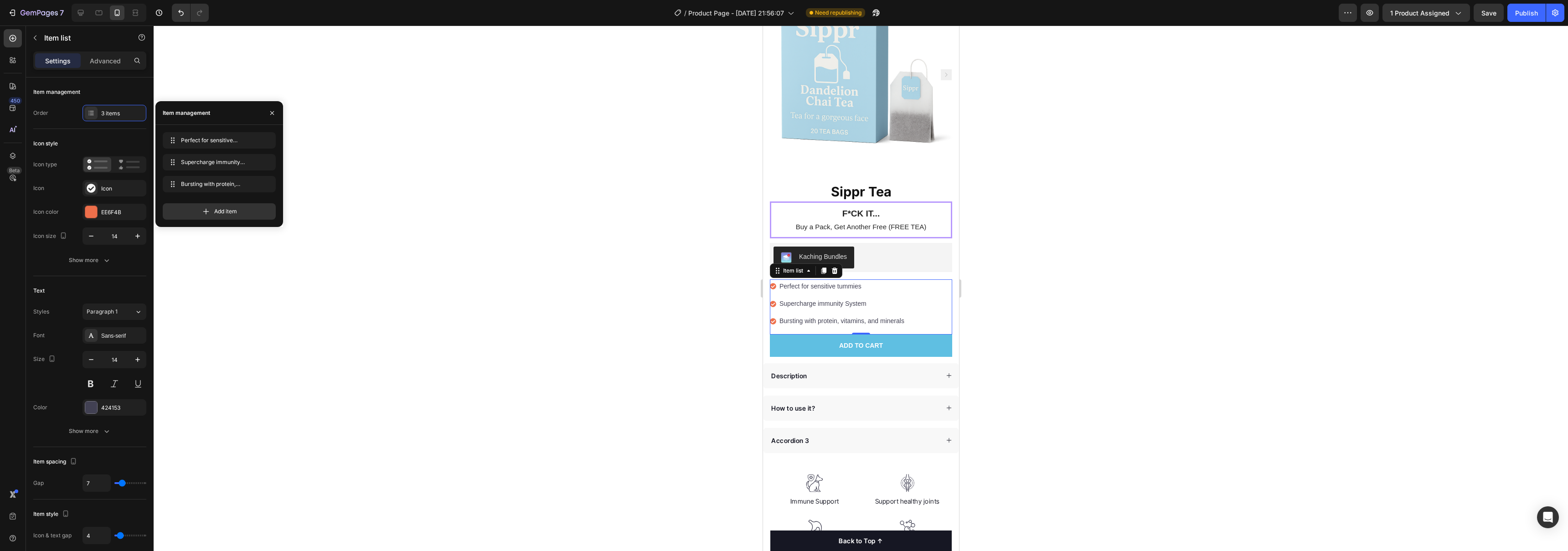
click at [688, 270] on div at bounding box center [861, 288] width 1415 height 525
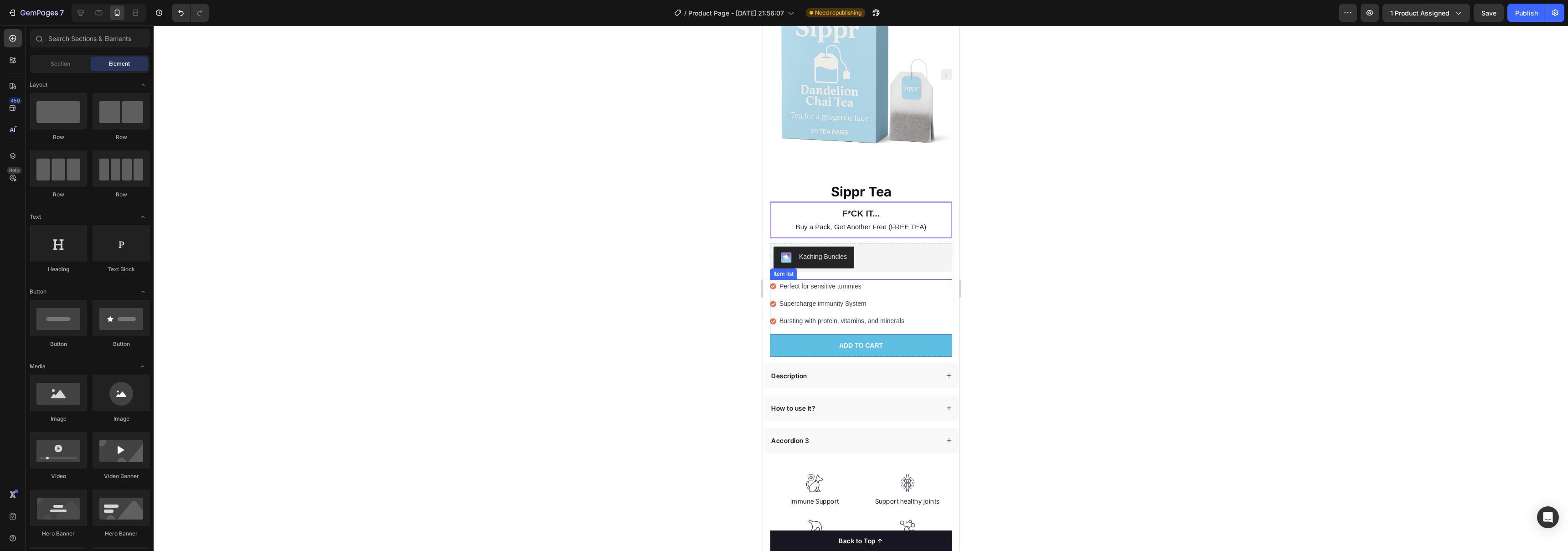
scroll to position [0, 0]
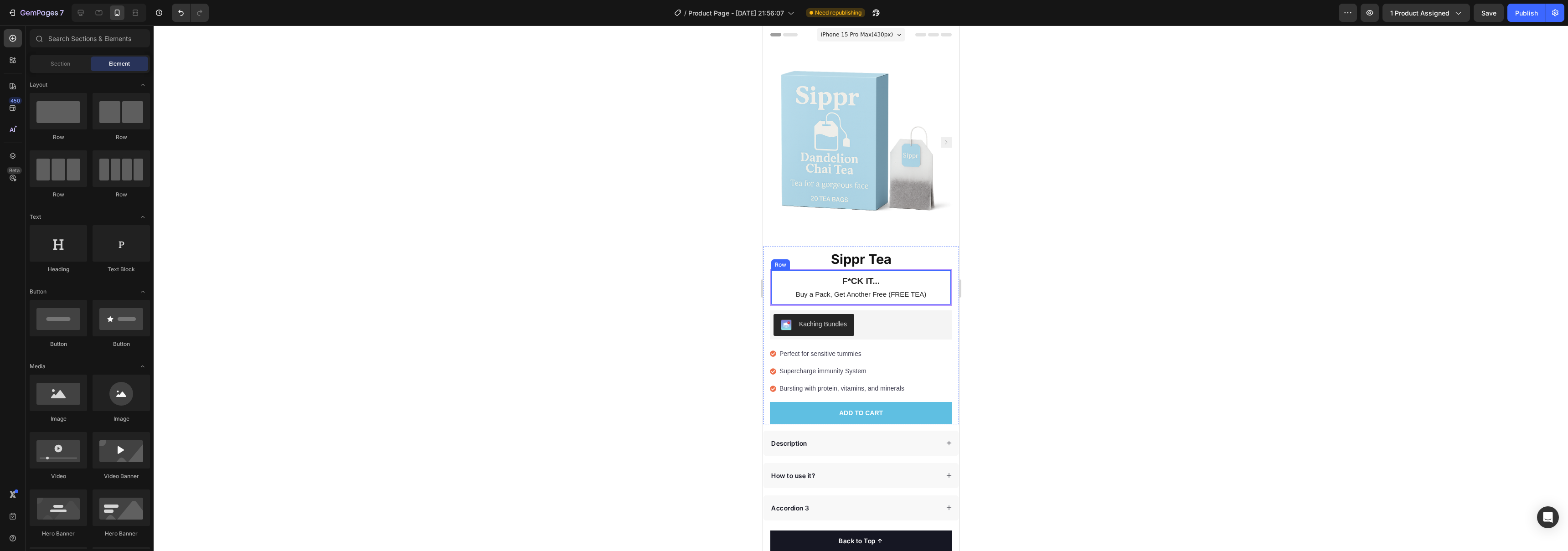
click at [688, 258] on div at bounding box center [861, 288] width 1415 height 525
